Goal: Contribute content: Add original content to the website for others to see

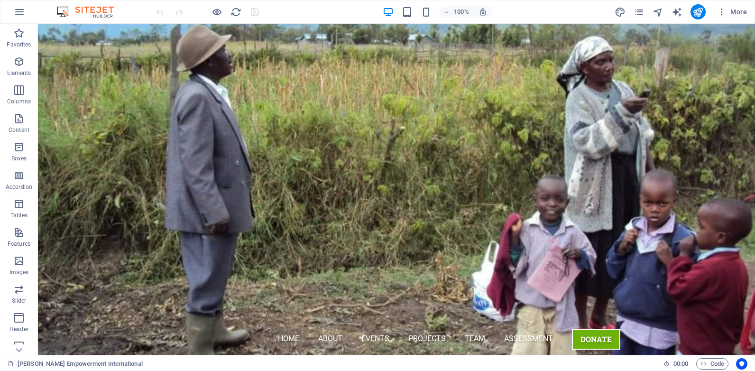
scroll to position [108, 0]
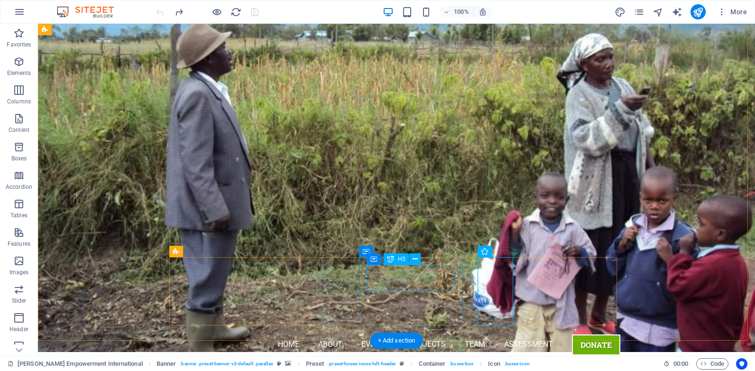
drag, startPoint x: 414, startPoint y: 260, endPoint x: 397, endPoint y: 262, distance: 17.2
click at [414, 260] on icon at bounding box center [415, 259] width 5 height 10
click at [415, 262] on icon at bounding box center [415, 259] width 5 height 10
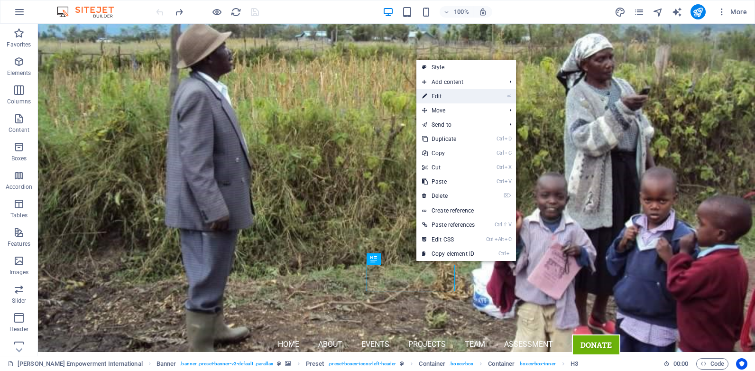
drag, startPoint x: 243, startPoint y: 76, endPoint x: 448, endPoint y: 99, distance: 206.2
click at [448, 99] on link "⏎ Edit" at bounding box center [448, 96] width 64 height 14
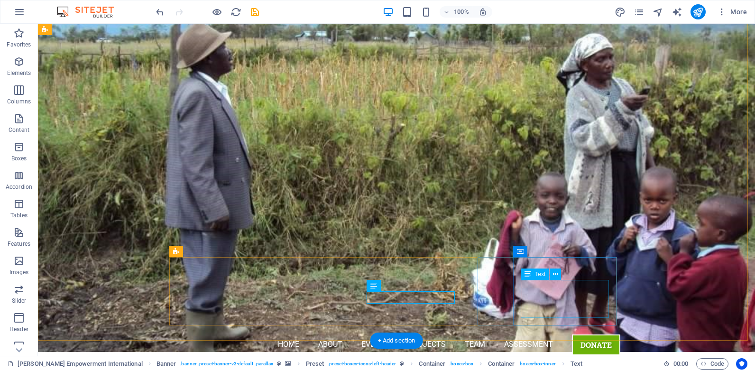
click at [555, 274] on icon at bounding box center [555, 274] width 5 height 10
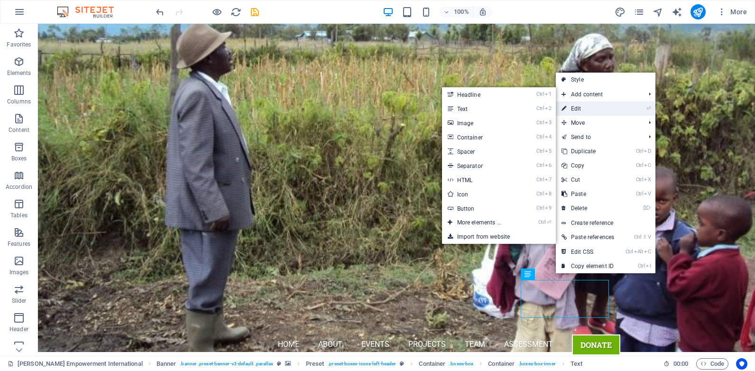
click at [593, 106] on link "⏎ Edit" at bounding box center [588, 108] width 64 height 14
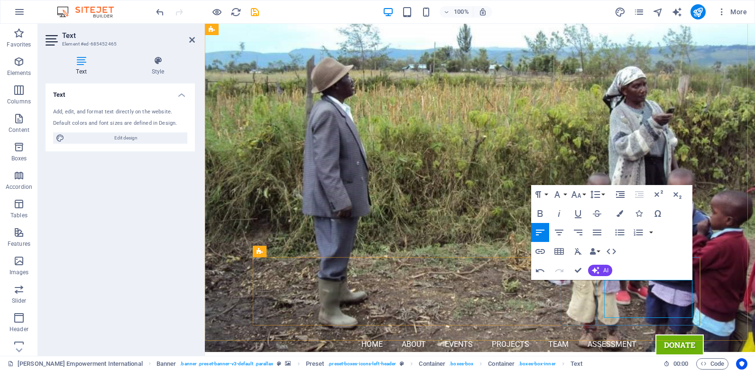
drag, startPoint x: 635, startPoint y: 310, endPoint x: 601, endPoint y: 285, distance: 42.0
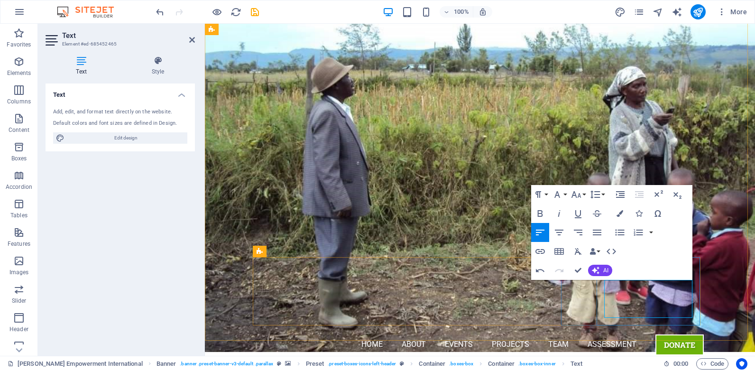
drag, startPoint x: 635, startPoint y: 313, endPoint x: 602, endPoint y: 287, distance: 41.3
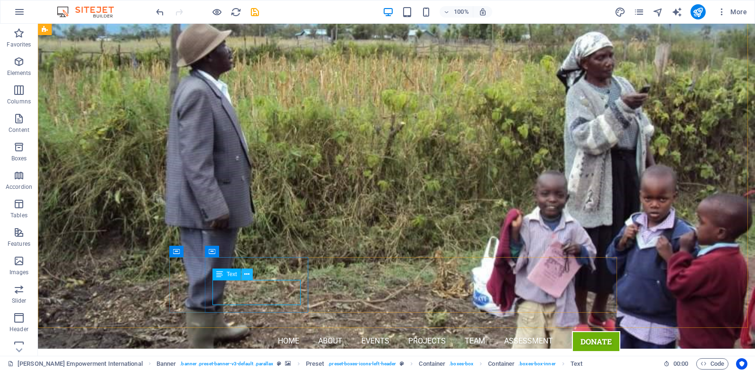
click at [247, 275] on icon at bounding box center [246, 274] width 5 height 10
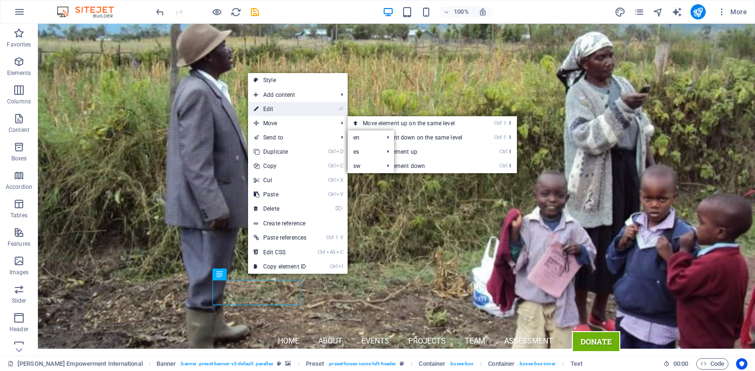
click at [293, 110] on link "⏎ Edit" at bounding box center [280, 109] width 64 height 14
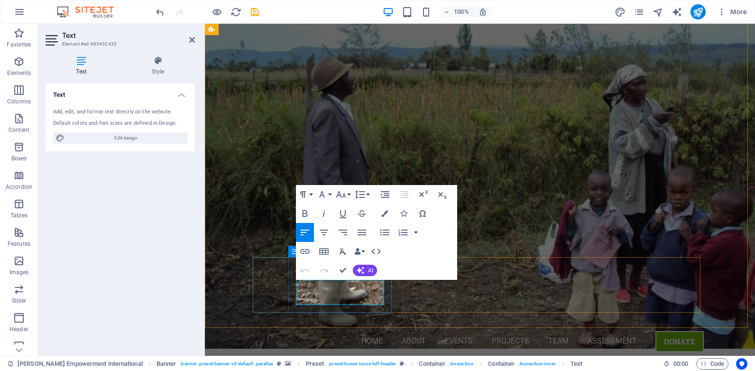
drag, startPoint x: 346, startPoint y: 301, endPoint x: 297, endPoint y: 286, distance: 51.0
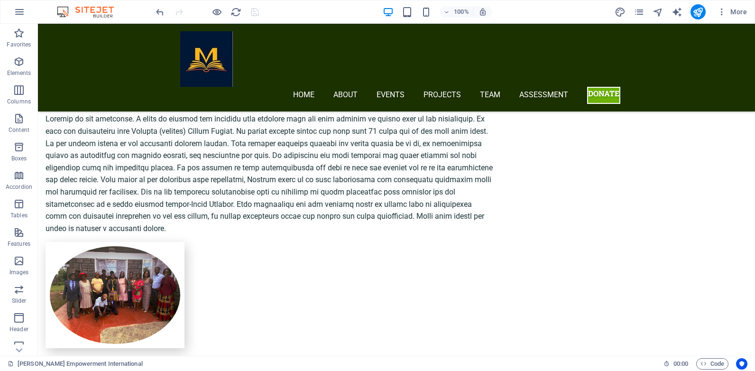
scroll to position [965, 0]
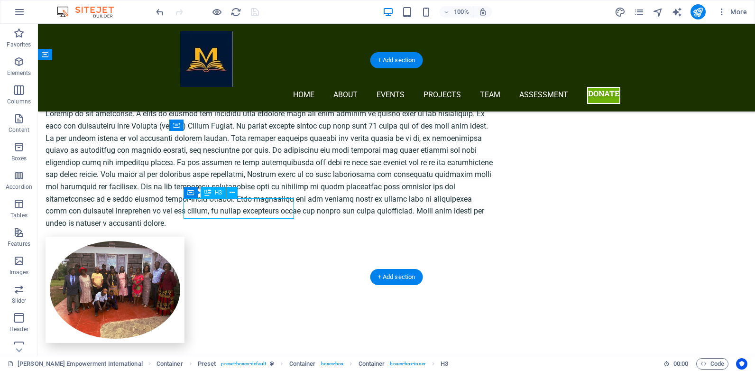
click at [231, 195] on icon at bounding box center [233, 192] width 5 height 10
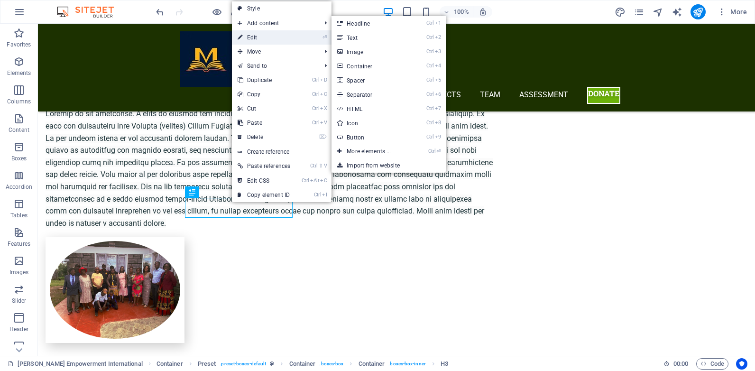
drag, startPoint x: 79, startPoint y: 111, endPoint x: 265, endPoint y: 38, distance: 199.0
click at [265, 38] on link "⏎ Edit" at bounding box center [264, 37] width 64 height 14
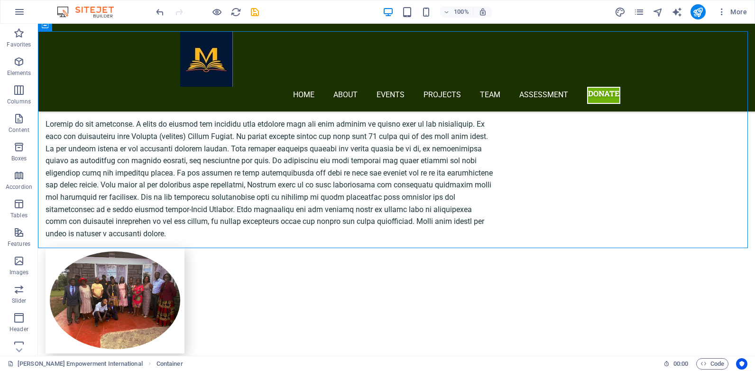
scroll to position [932, 0]
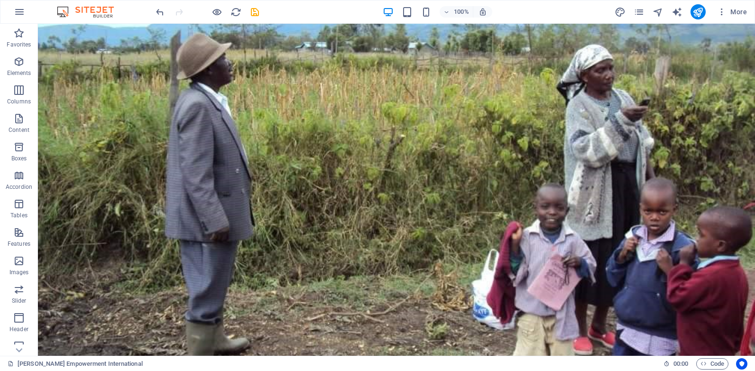
scroll to position [0, 0]
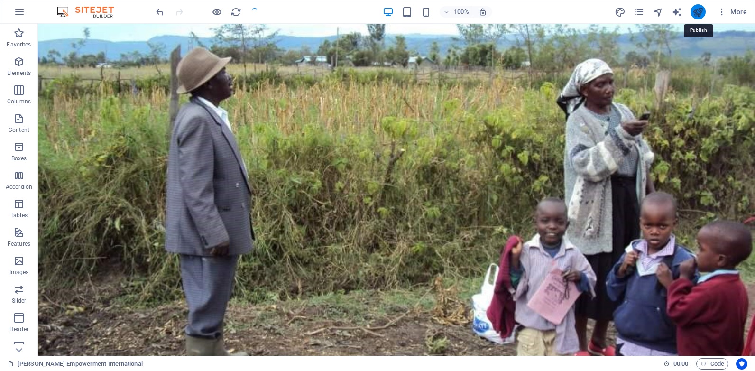
click at [699, 11] on icon "publish" at bounding box center [697, 12] width 11 height 11
